Goal: Task Accomplishment & Management: Manage account settings

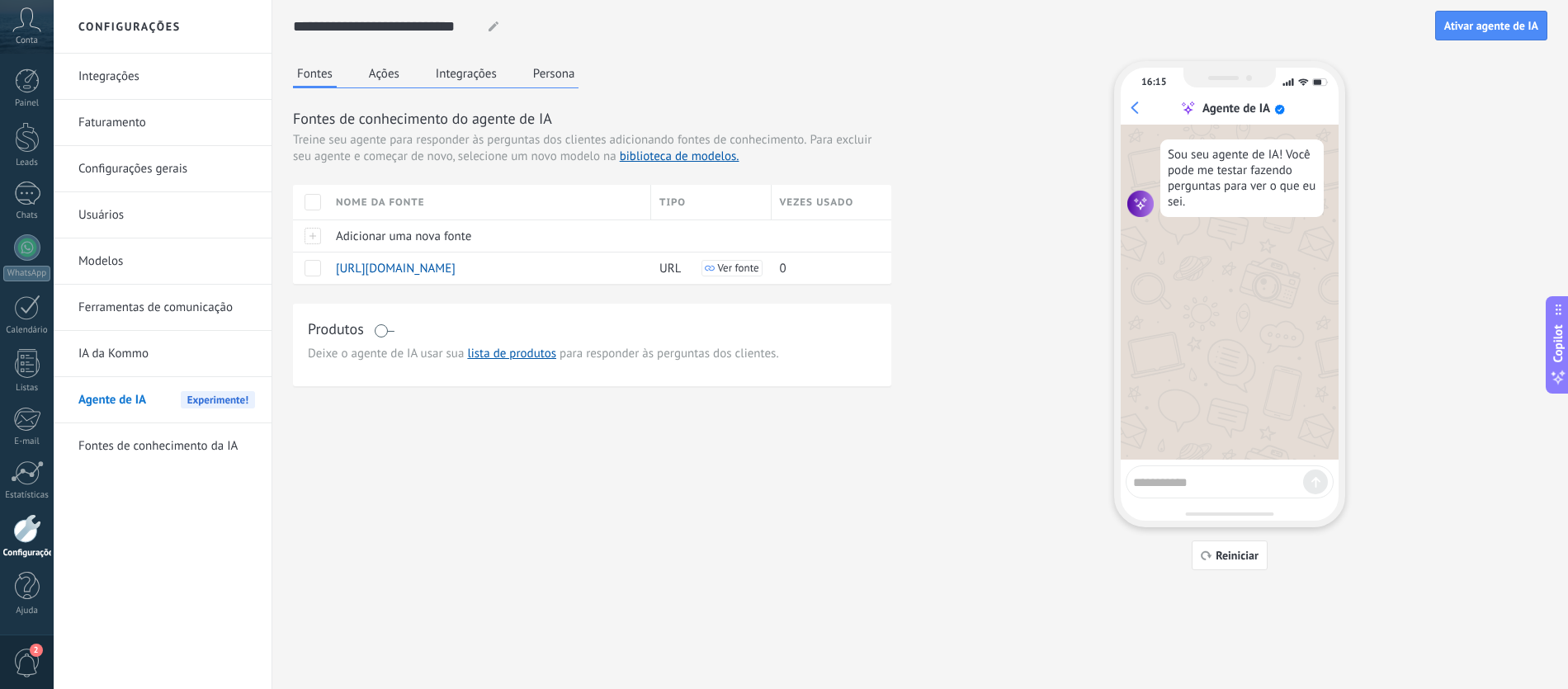
click at [191, 308] on link "Ferramentas de comunicação" at bounding box center [167, 307] width 176 height 46
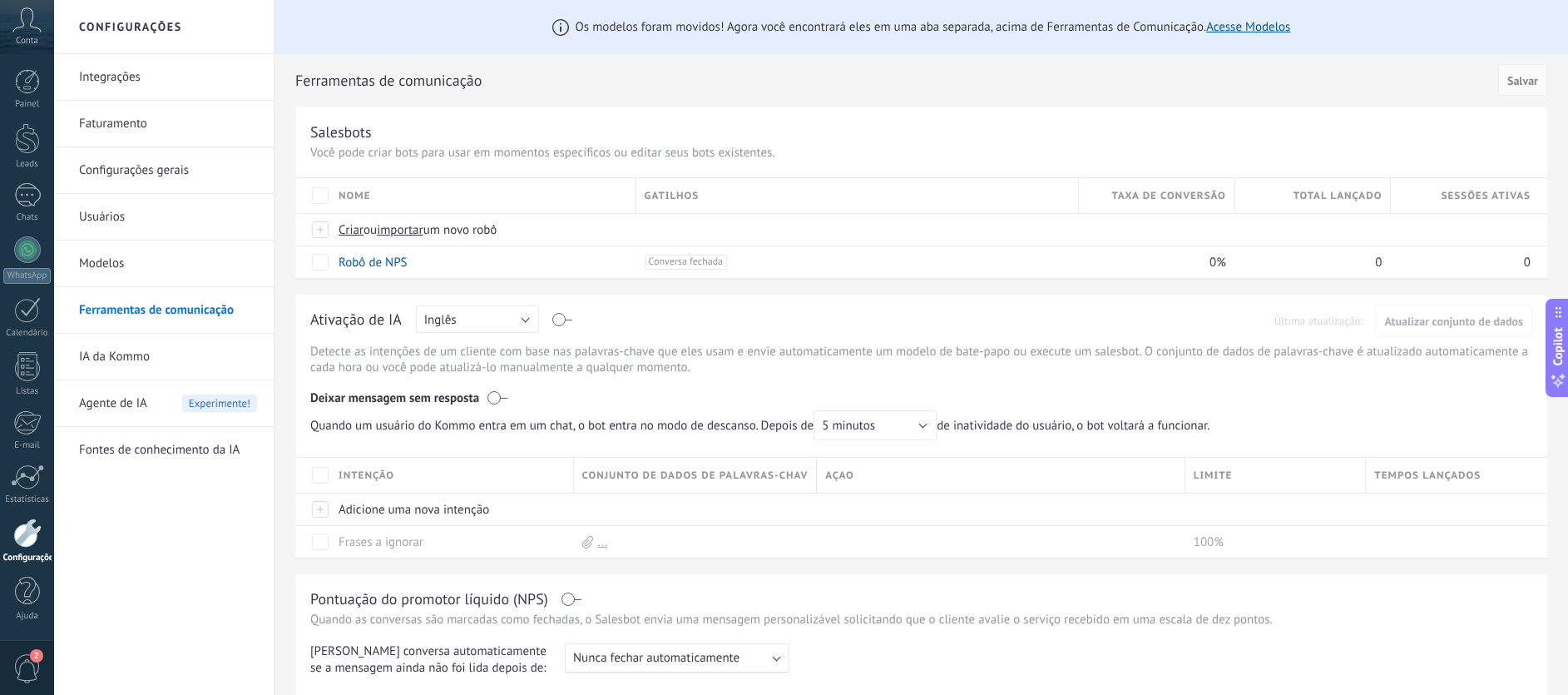
click at [169, 84] on link "Integrações" at bounding box center [168, 78] width 178 height 46
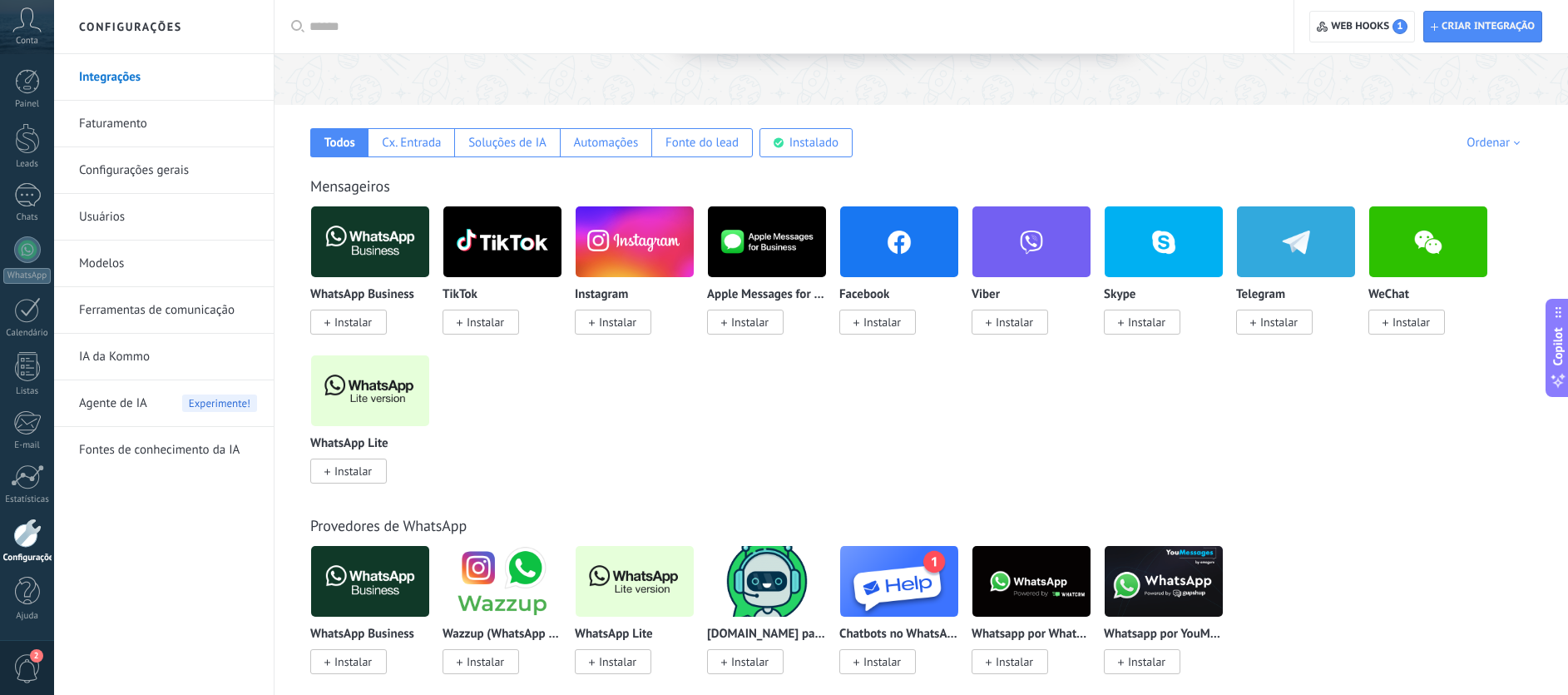
scroll to position [222, 0]
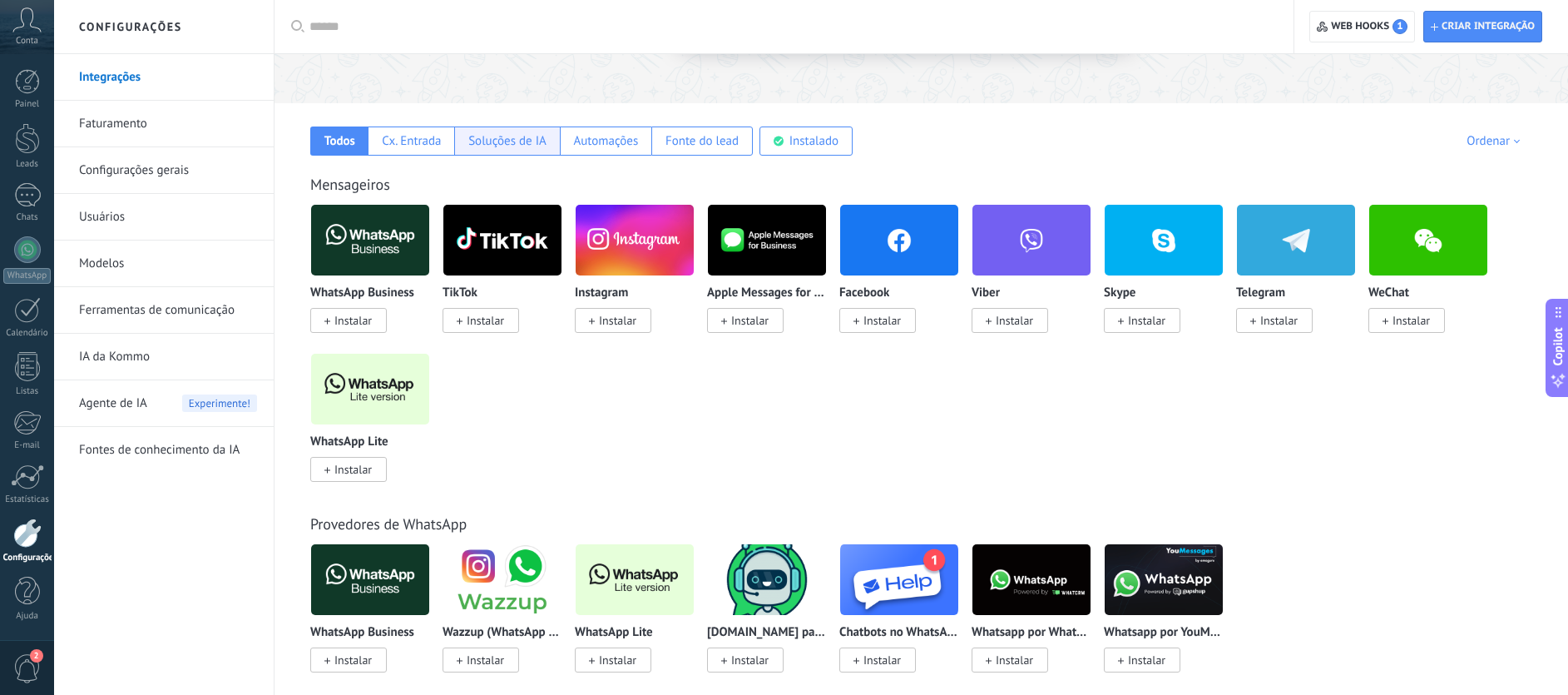
click at [494, 143] on div "Soluções de IA" at bounding box center [508, 141] width 79 height 16
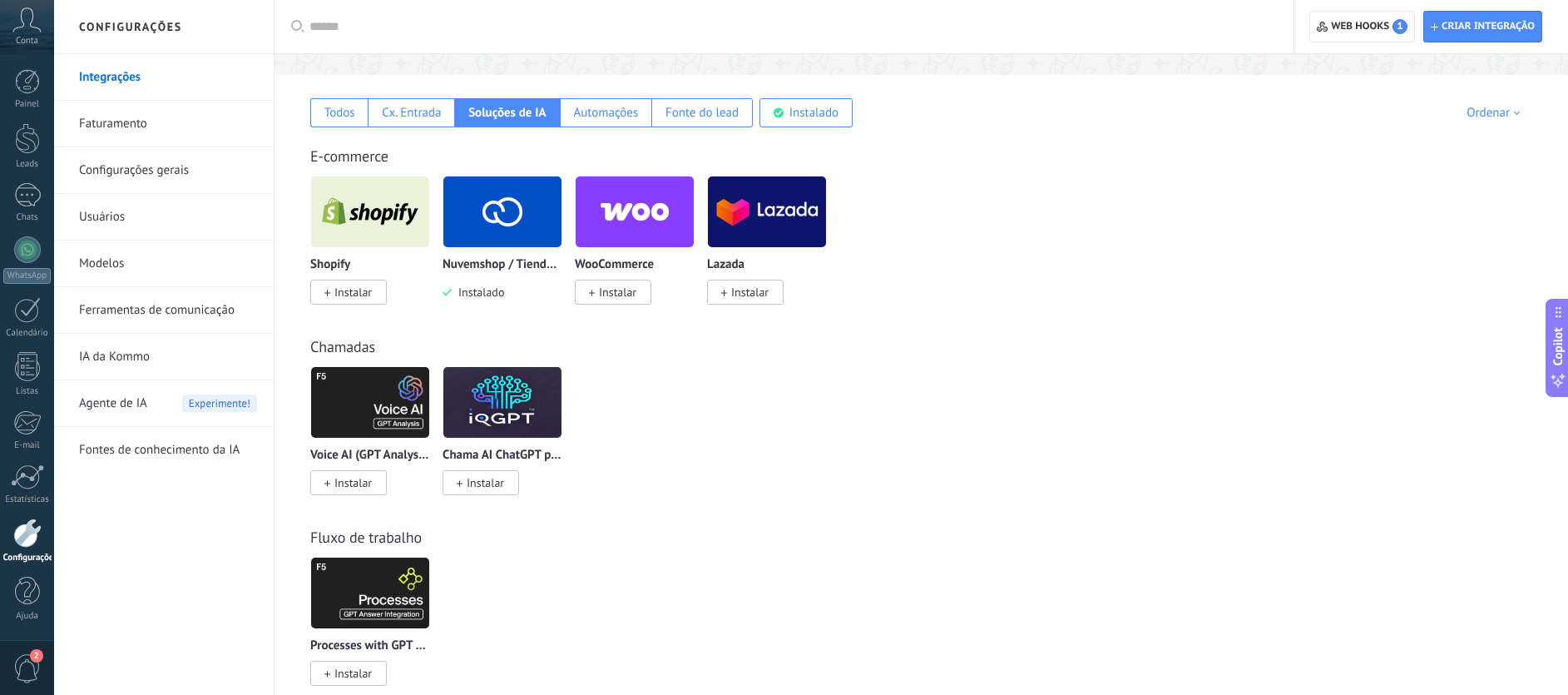
scroll to position [84, 0]
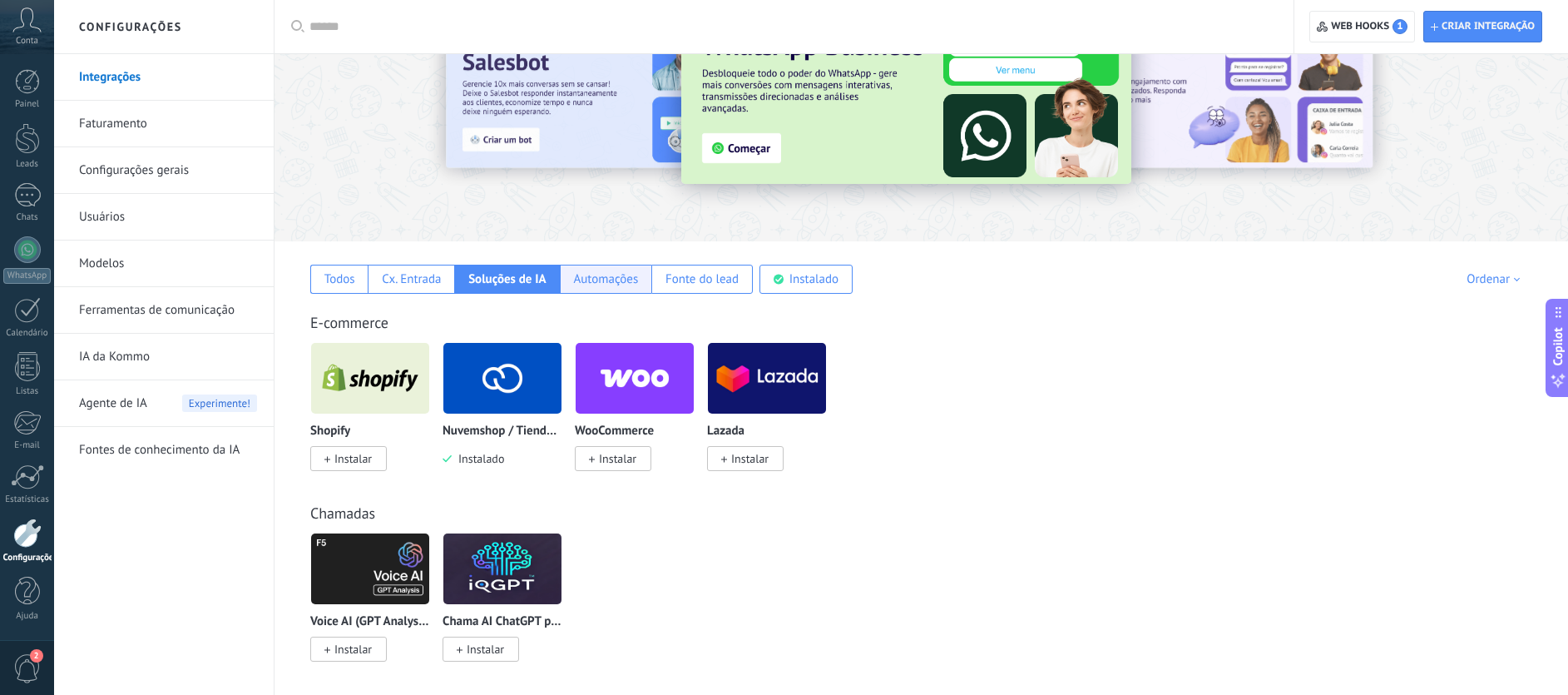
click at [602, 272] on div "Automações" at bounding box center [605, 280] width 65 height 16
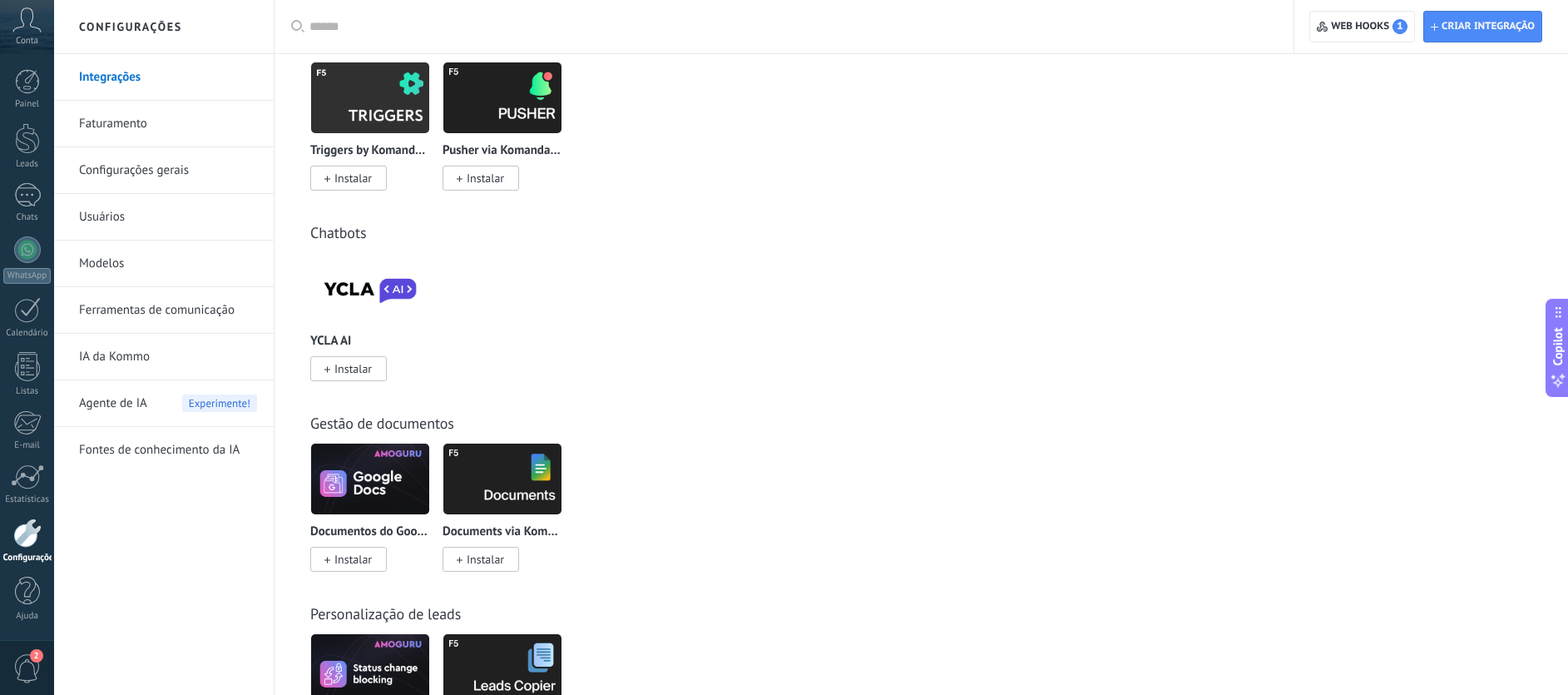
scroll to position [2081, 0]
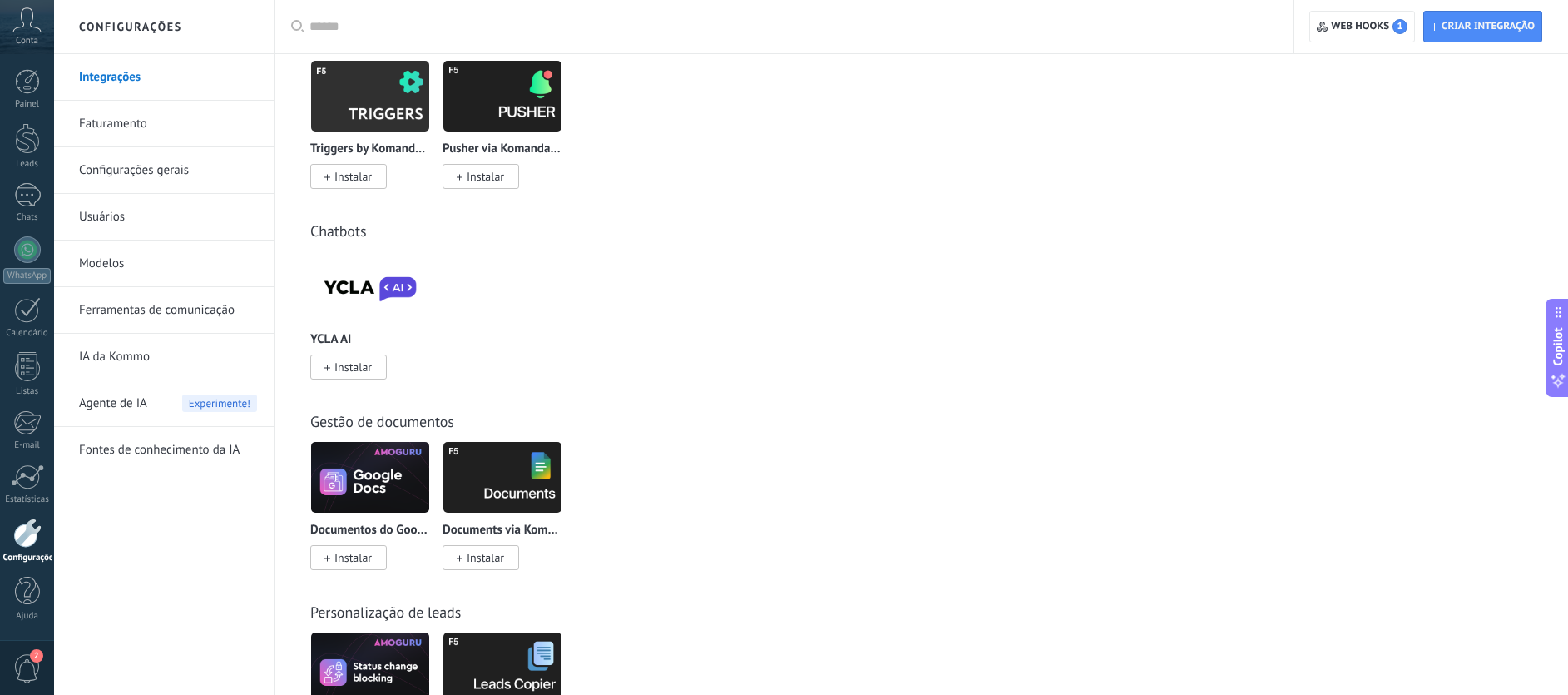
click at [516, 114] on img at bounding box center [503, 96] width 118 height 80
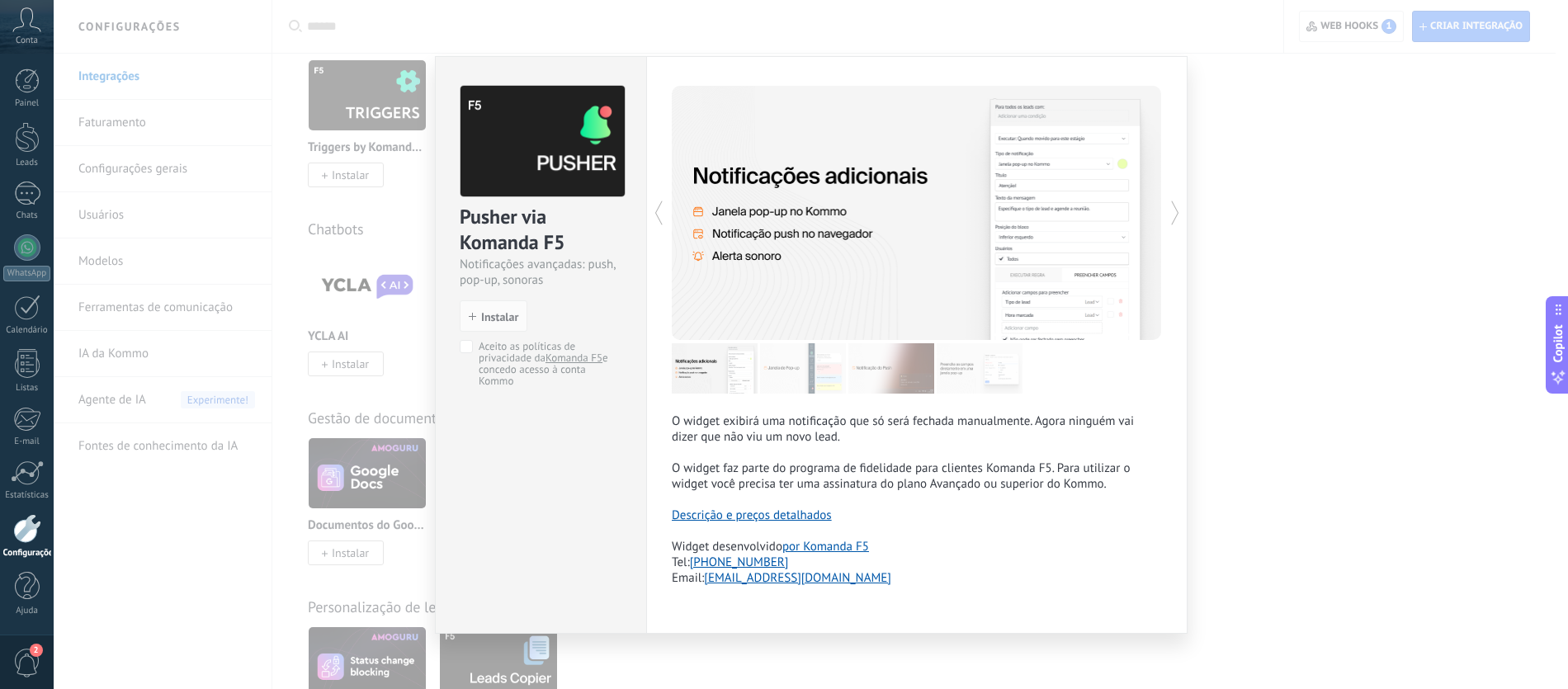
click at [1220, 151] on div "Pusher via Komanda F5 Notificações avançadas: push, pop-up, sonoras install Ins…" at bounding box center [811, 344] width 1515 height 689
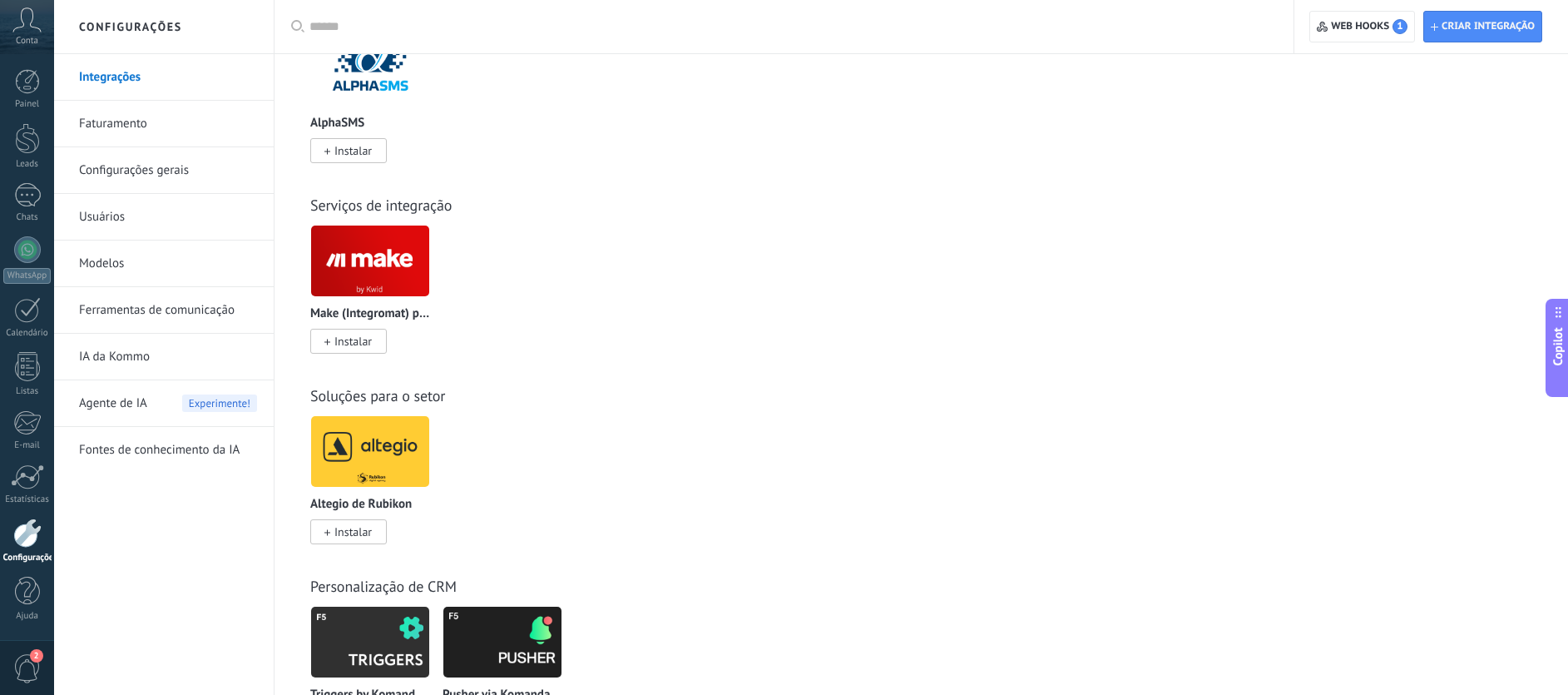
scroll to position [1471, 0]
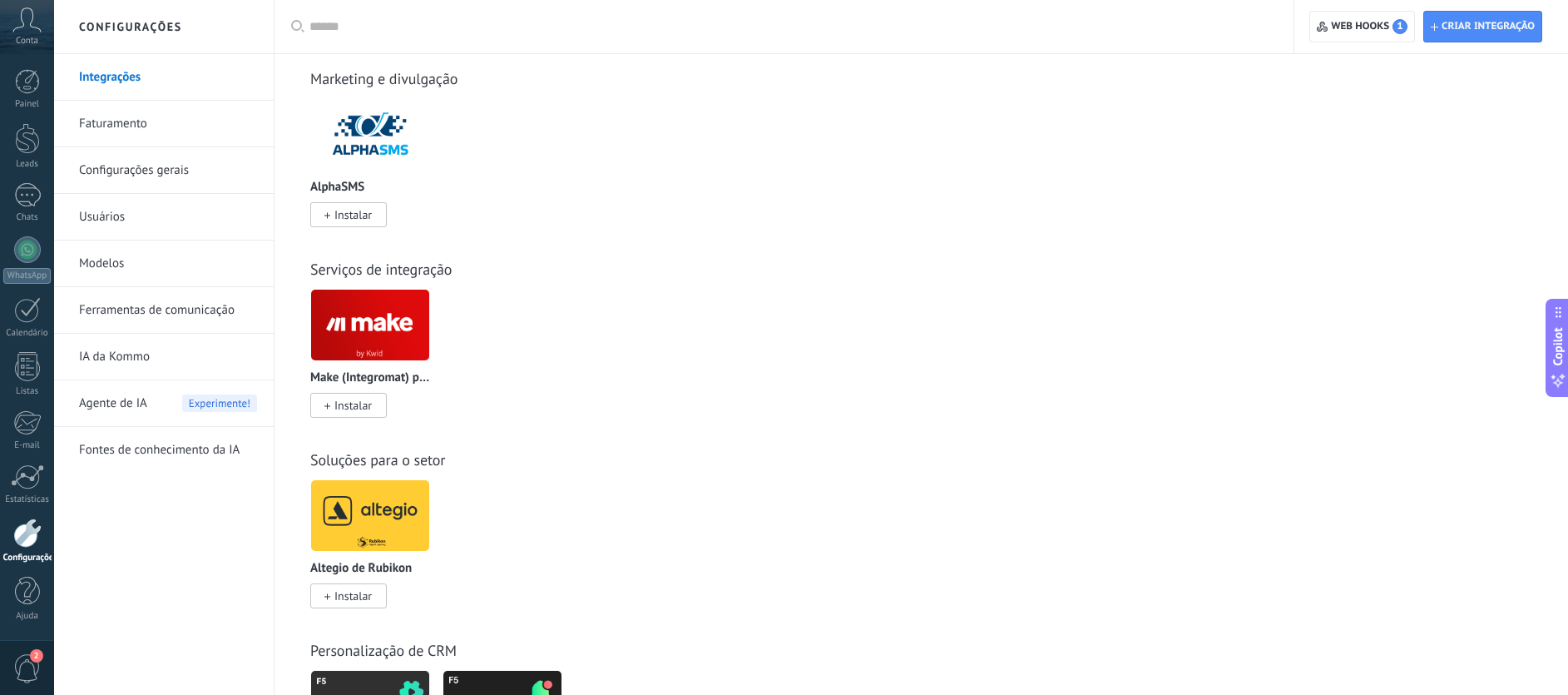
click at [171, 238] on link "Usuários" at bounding box center [168, 217] width 178 height 46
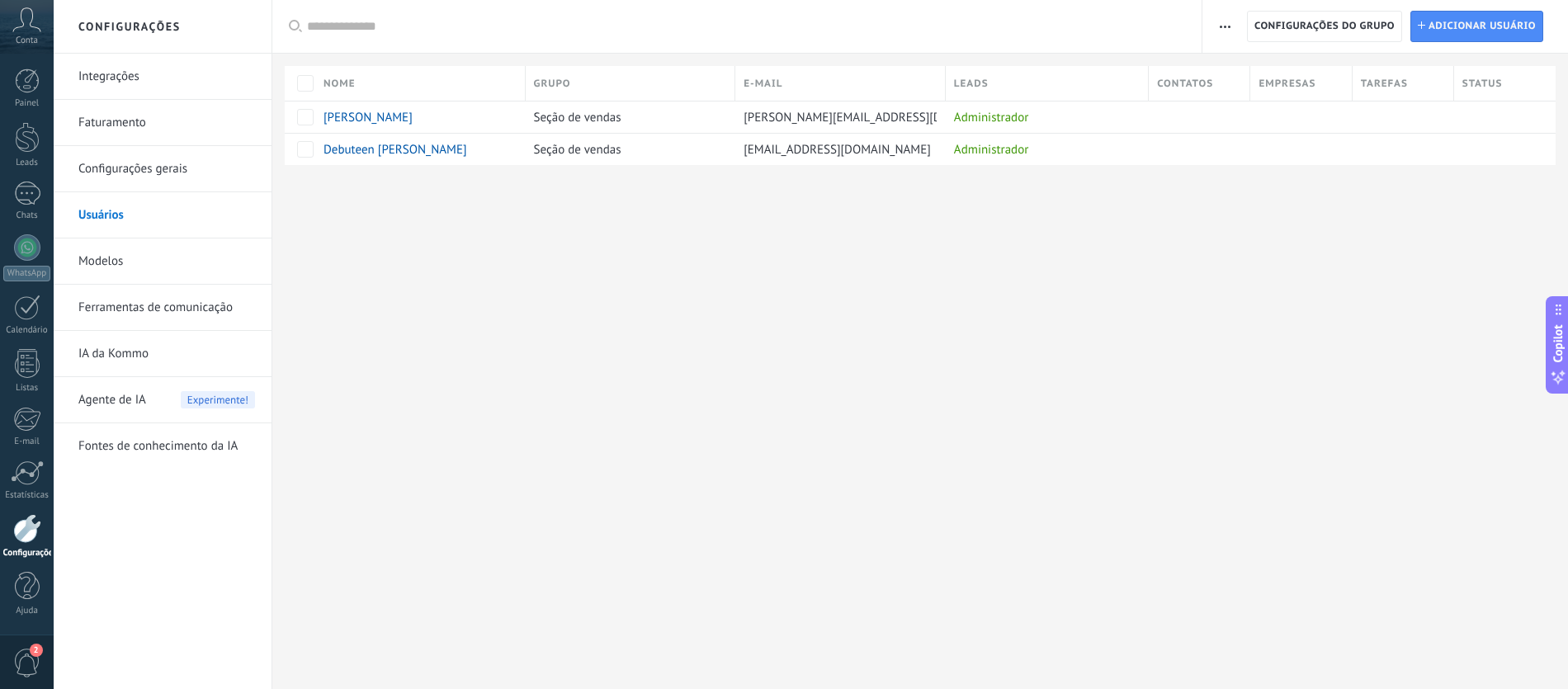
click at [160, 259] on link "Modelos" at bounding box center [167, 261] width 176 height 46
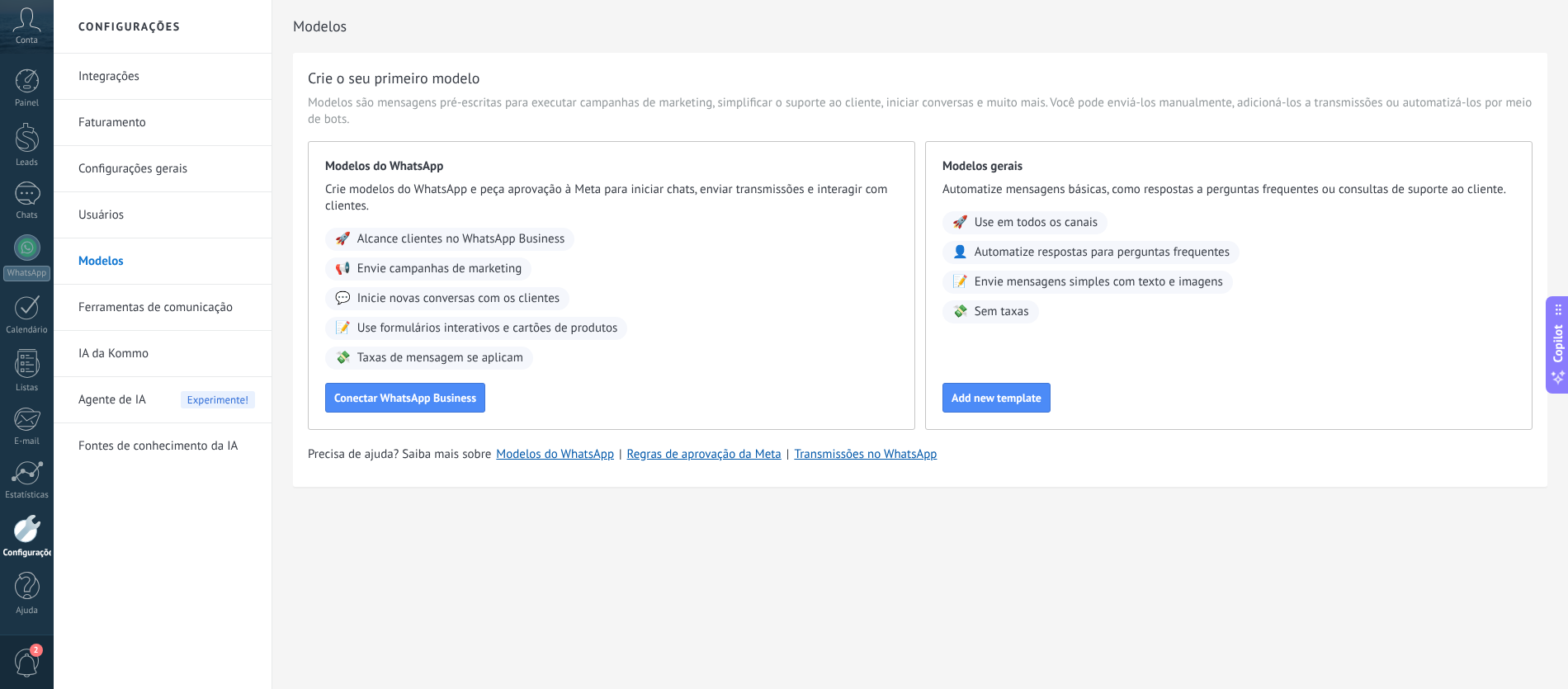
click at [172, 220] on link "Usuários" at bounding box center [167, 215] width 176 height 46
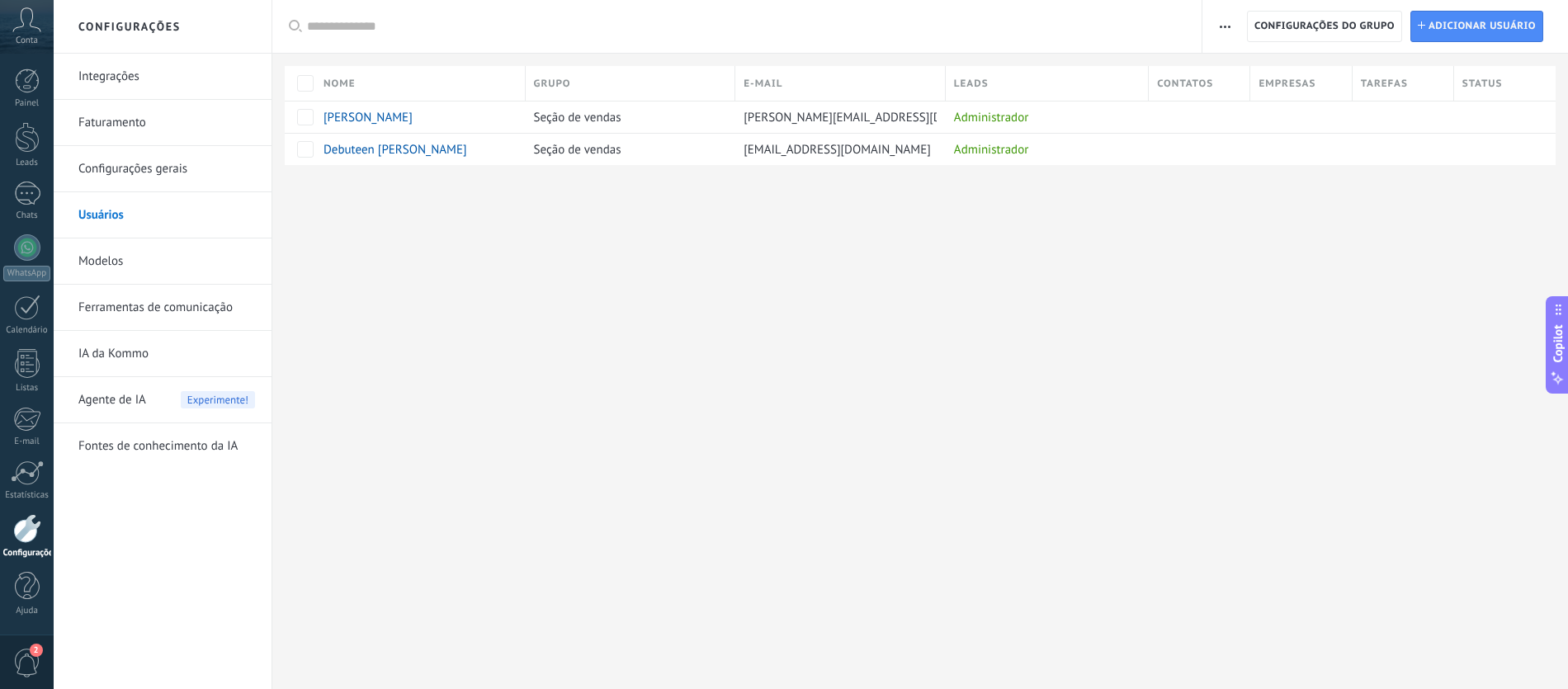
click at [167, 259] on link "Modelos" at bounding box center [167, 261] width 176 height 46
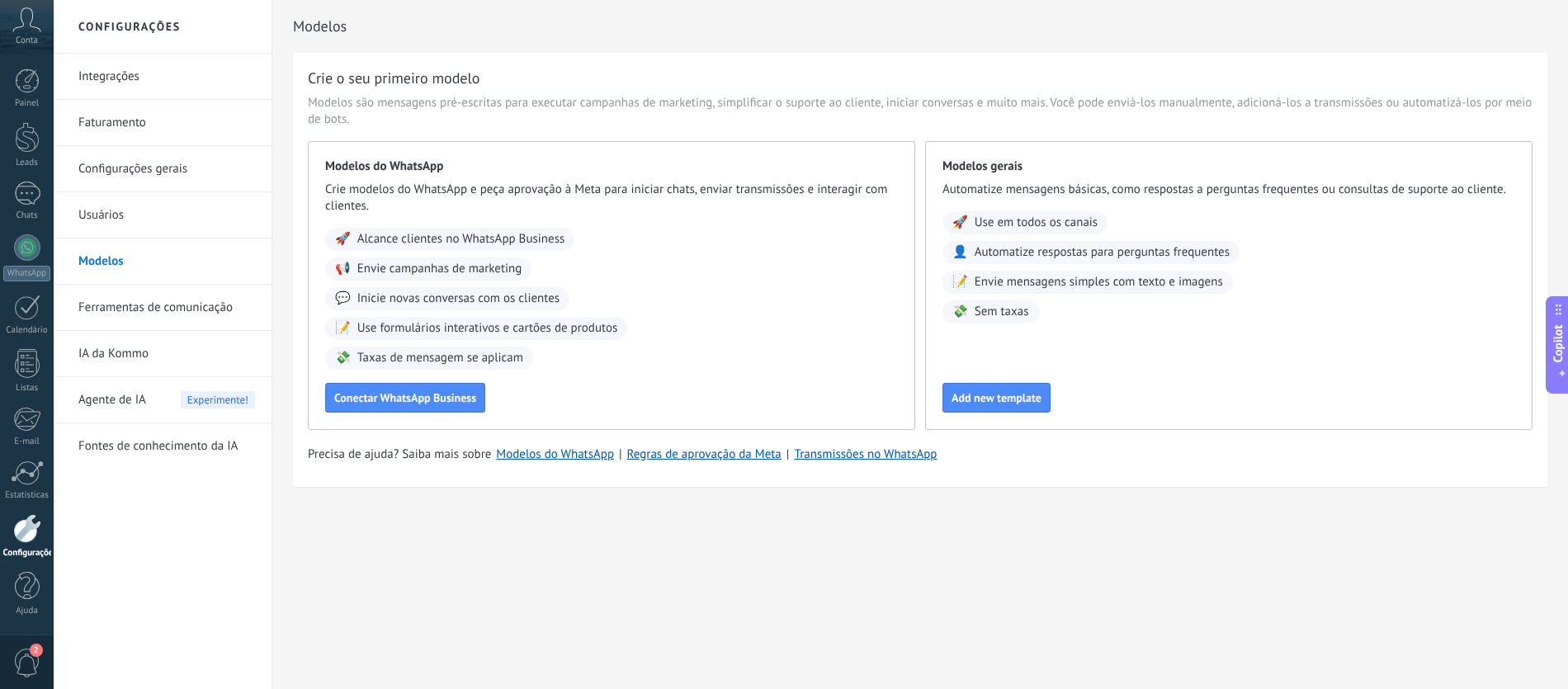
click at [174, 308] on link "Ferramentas de comunicação" at bounding box center [167, 307] width 176 height 46
